Goal: Information Seeking & Learning: Learn about a topic

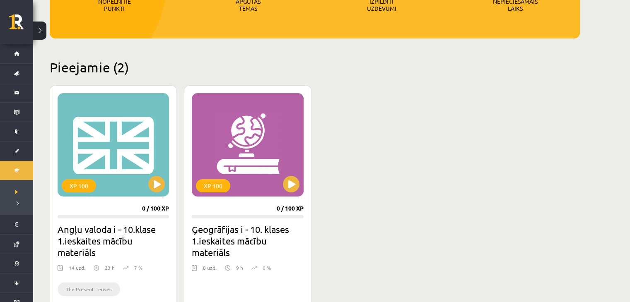
scroll to position [166, 0]
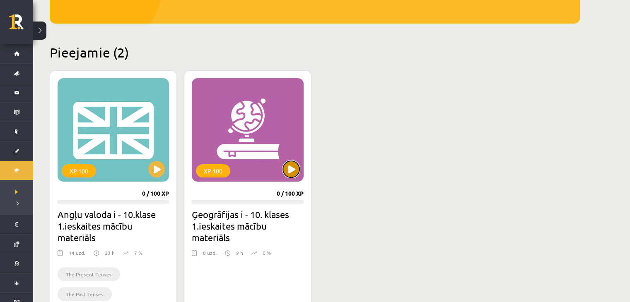
click at [290, 166] on button at bounding box center [291, 169] width 17 height 17
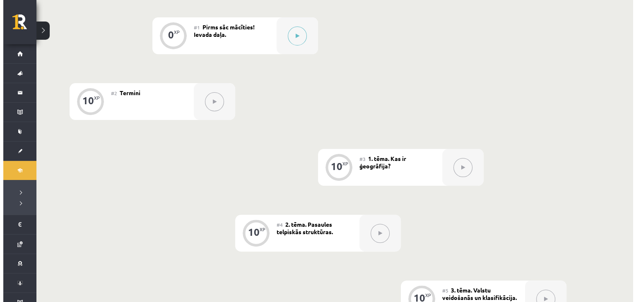
scroll to position [207, 0]
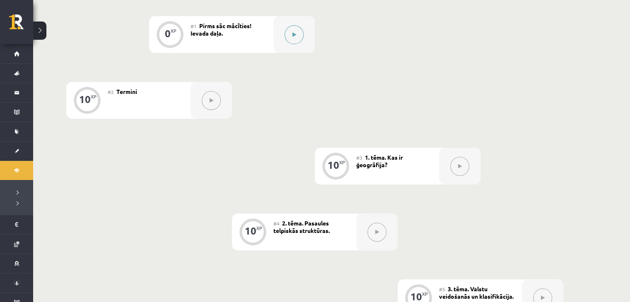
click at [290, 39] on button at bounding box center [294, 34] width 19 height 19
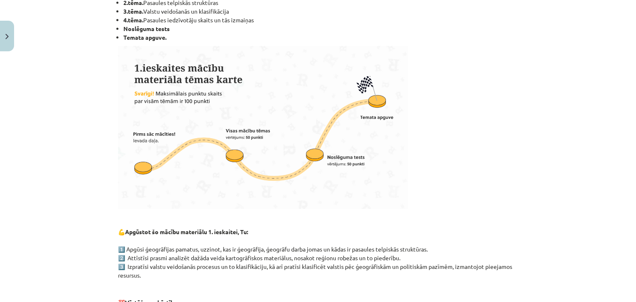
scroll to position [290, 0]
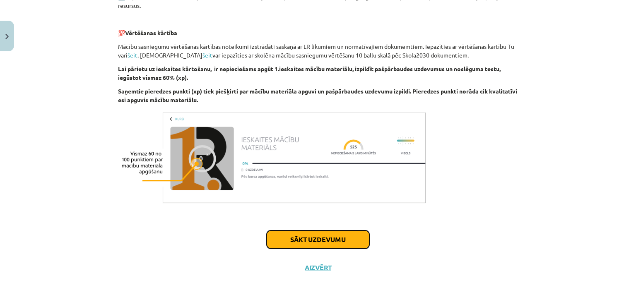
click at [316, 235] on button "Sākt uzdevumu" at bounding box center [318, 240] width 103 height 18
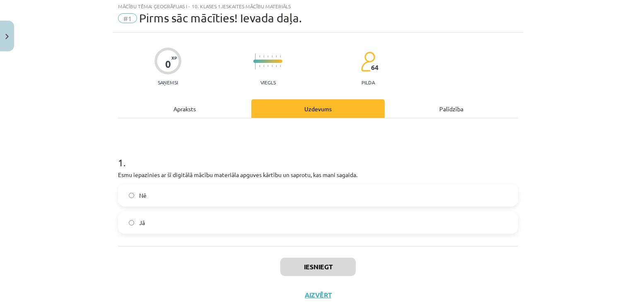
scroll to position [21, 0]
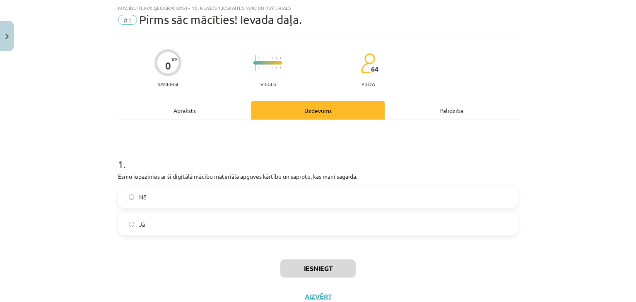
click at [231, 225] on label "Jā" at bounding box center [318, 224] width 399 height 21
click at [305, 268] on button "Iesniegt" at bounding box center [317, 269] width 75 height 18
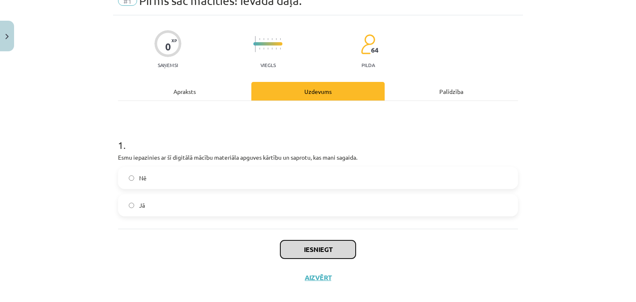
scroll to position [50, 0]
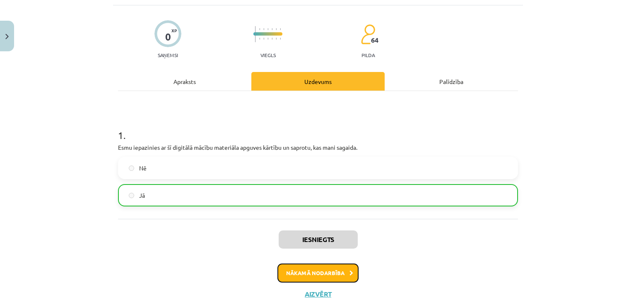
click at [315, 274] on button "Nākamā nodarbība" at bounding box center [318, 273] width 81 height 19
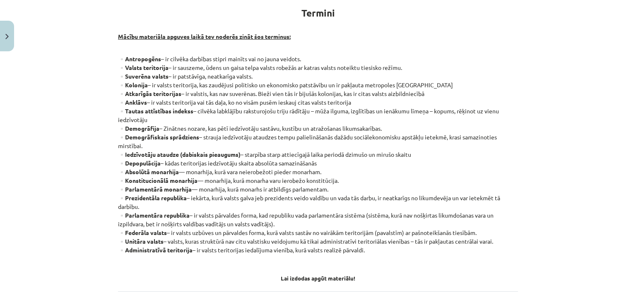
scroll to position [186, 0]
